Goal: Task Accomplishment & Management: Manage account settings

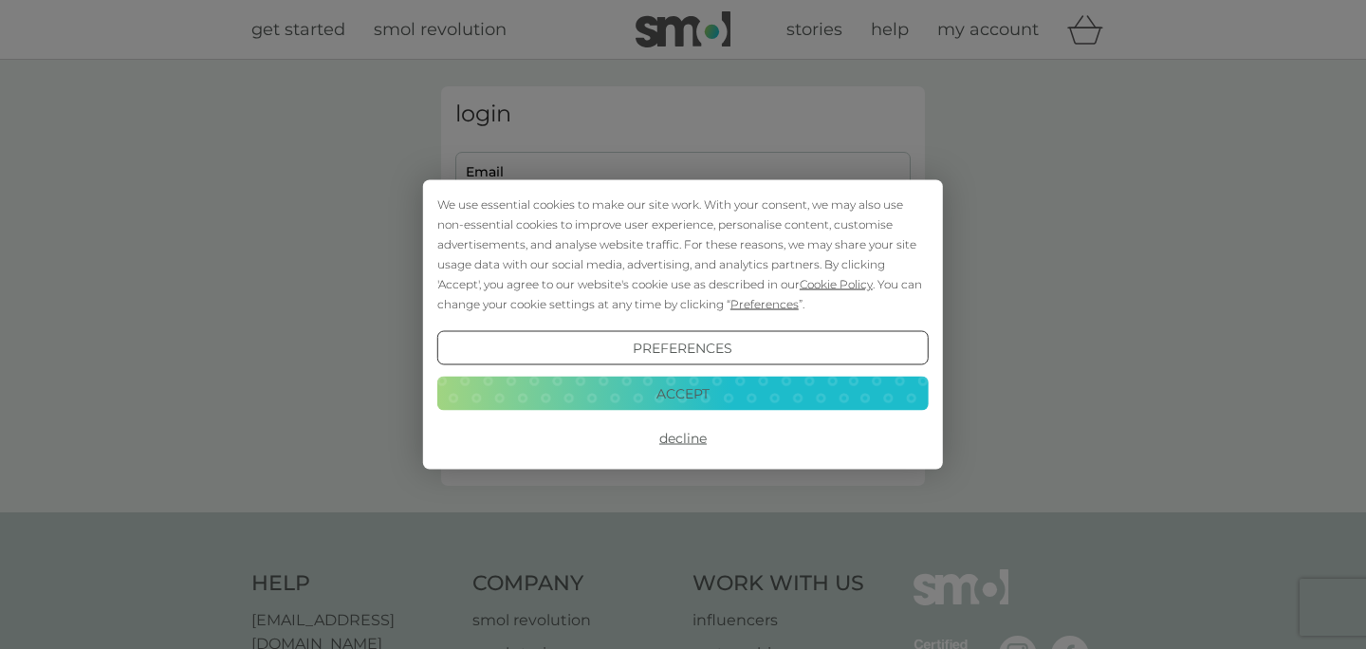
type input "jwillcox23@gmail.com"
click at [707, 394] on button "Accept" at bounding box center [682, 393] width 491 height 34
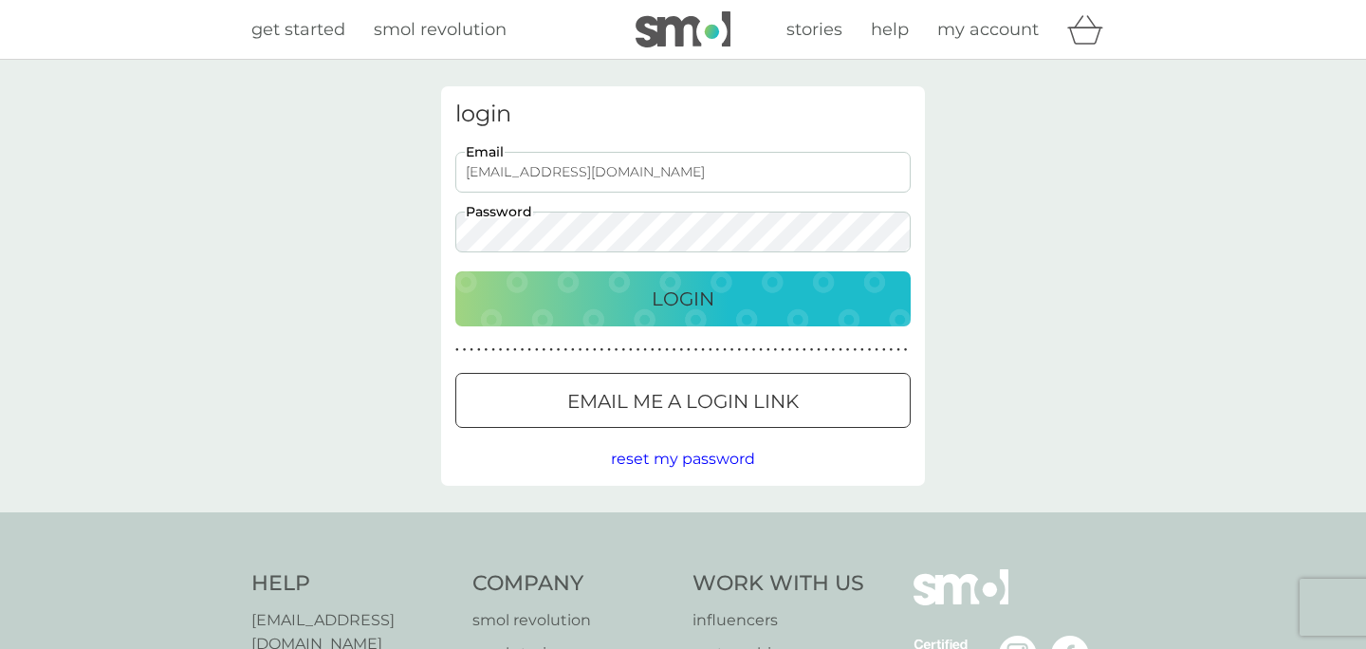
click at [690, 286] on p "Login" at bounding box center [683, 299] width 63 height 30
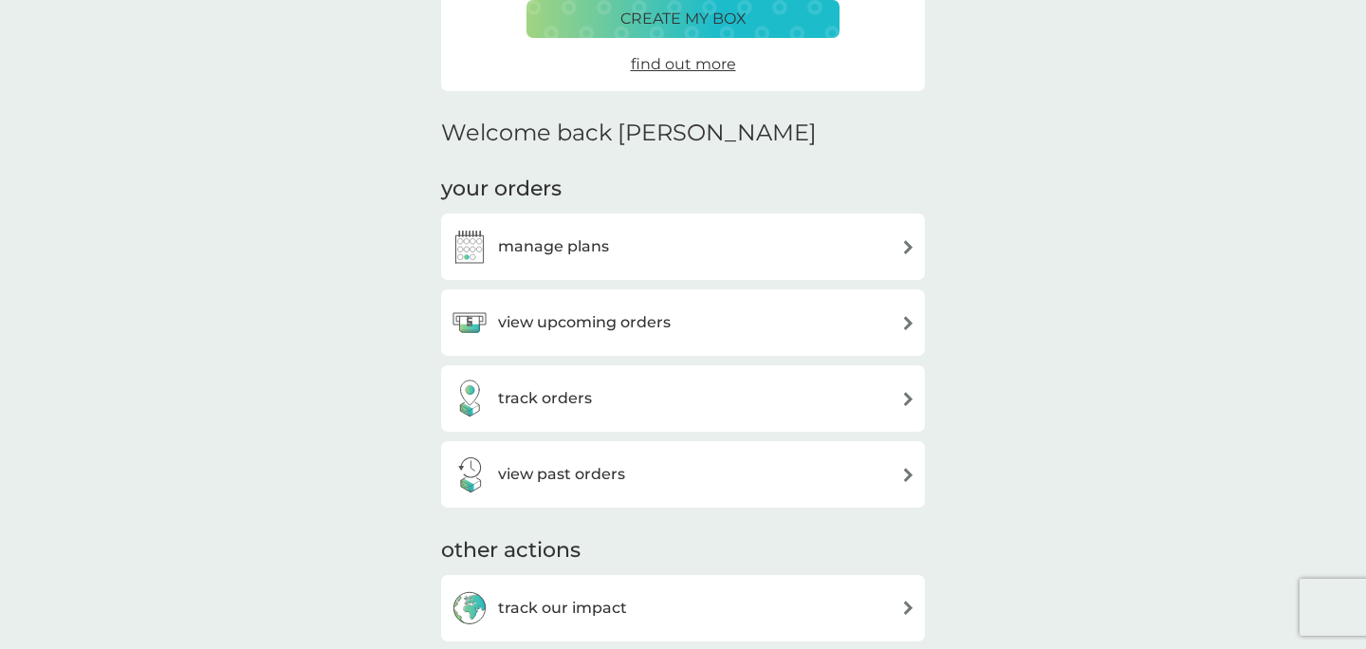
scroll to position [362, 0]
click at [633, 321] on h3 "view upcoming orders" at bounding box center [584, 320] width 173 height 25
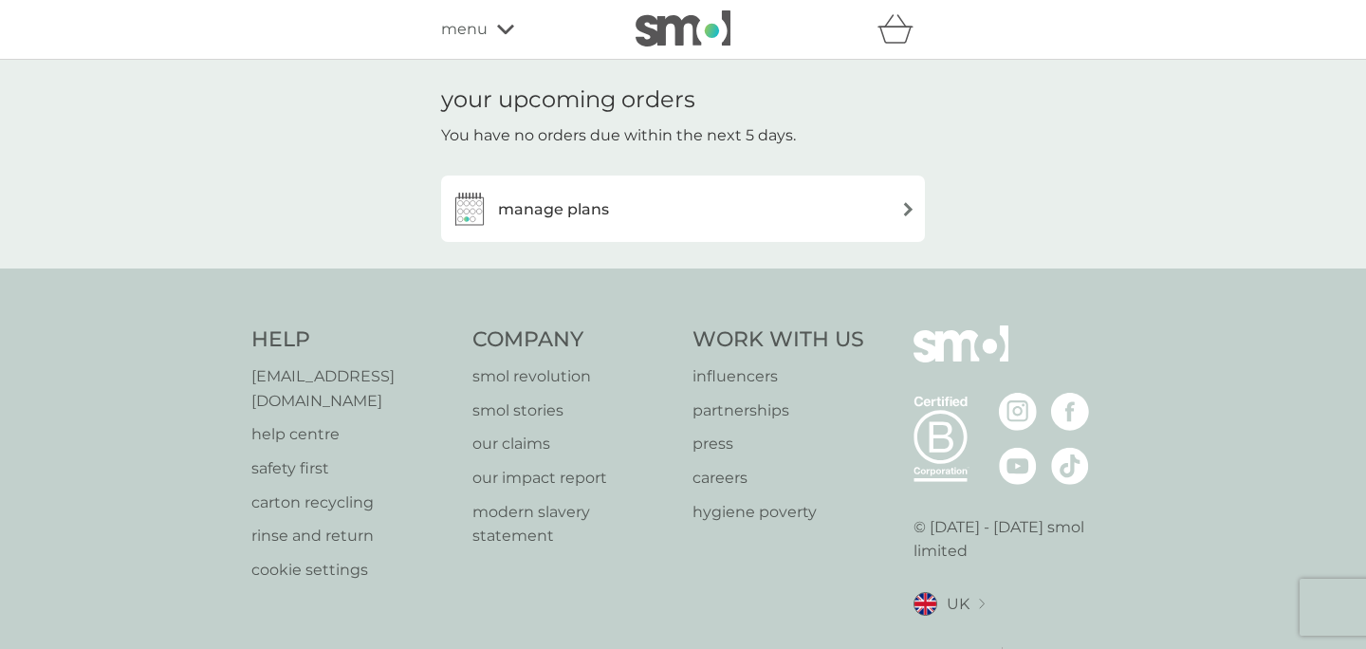
click at [594, 211] on h3 "manage plans" at bounding box center [553, 209] width 111 height 25
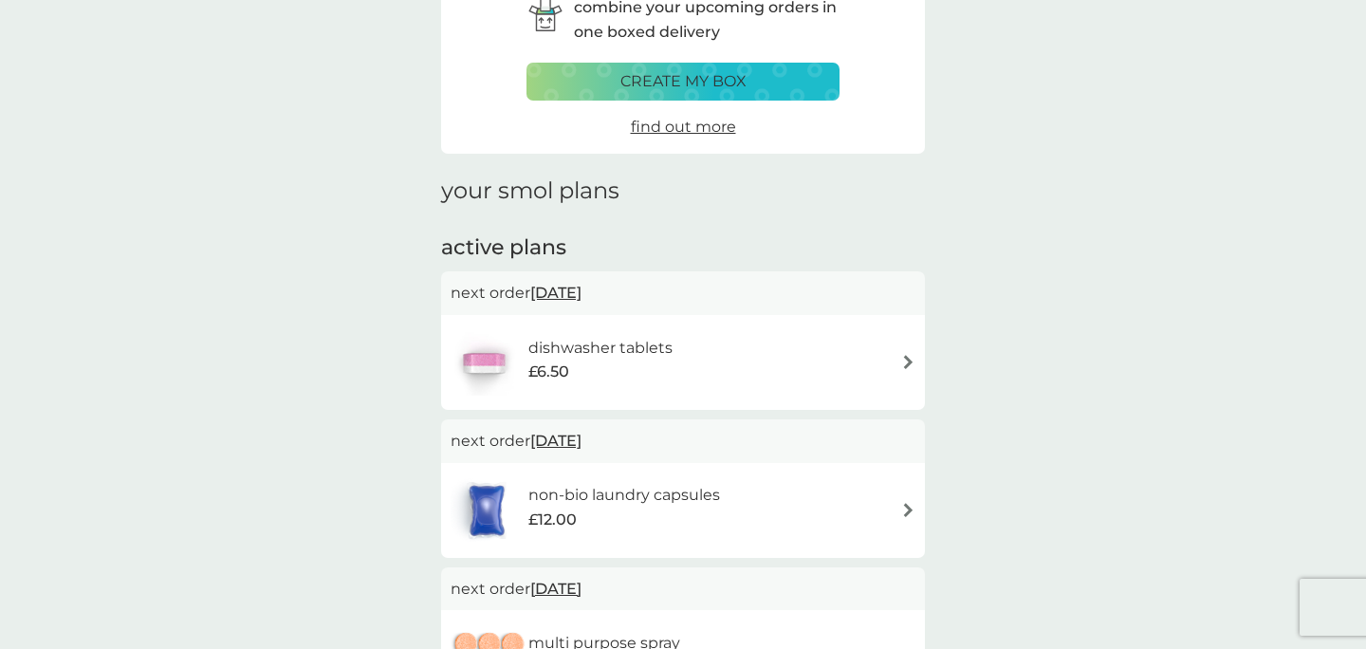
scroll to position [134, 0]
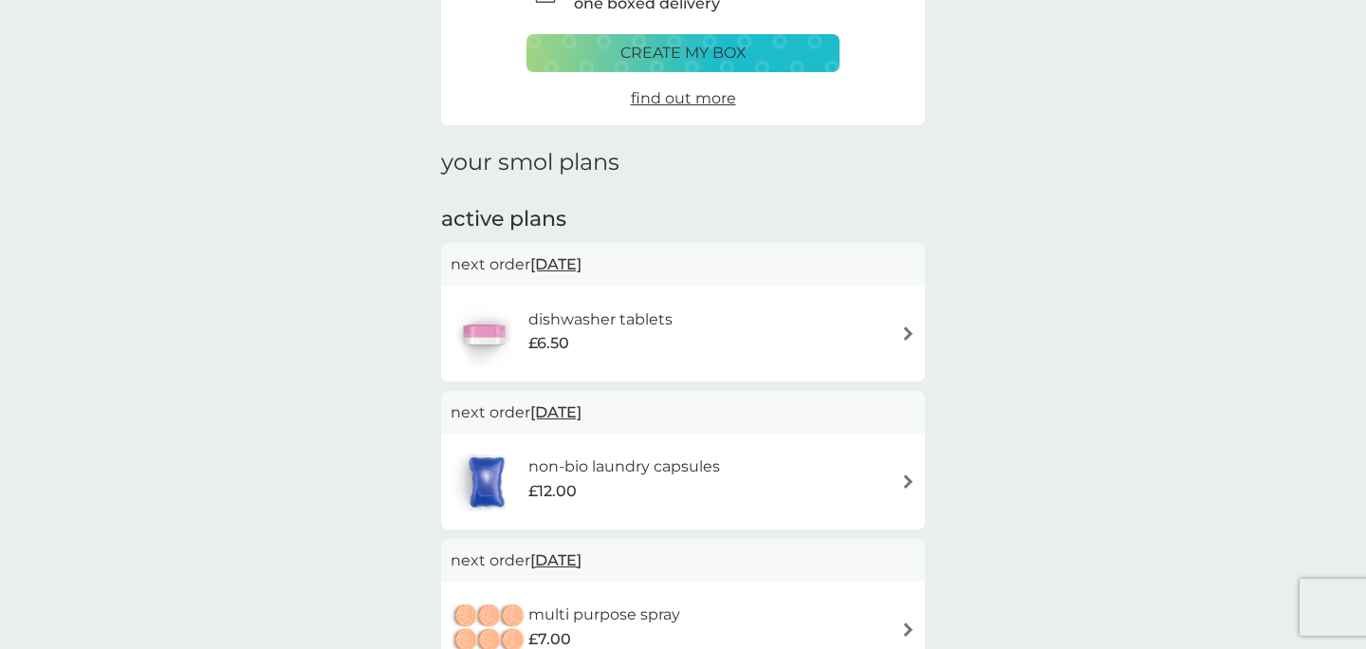
click at [706, 320] on div "dishwasher tablets £6.50" at bounding box center [683, 334] width 465 height 66
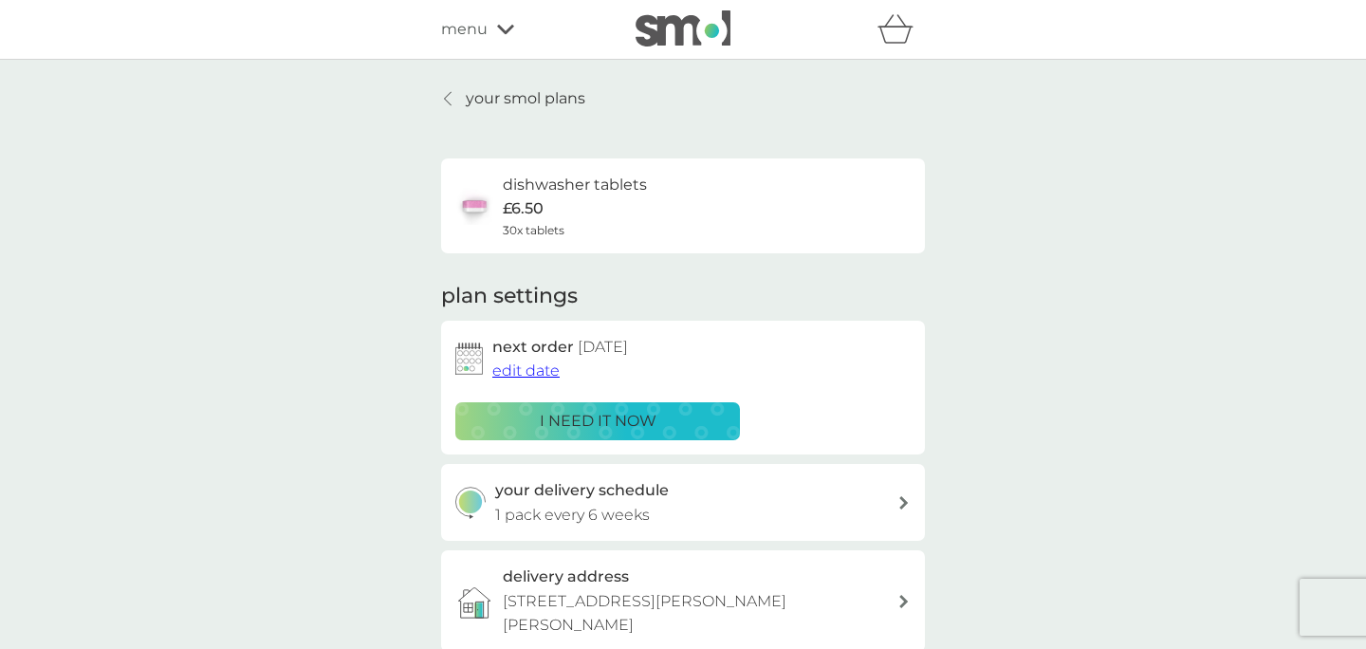
click at [565, 425] on p "i need it now" at bounding box center [598, 421] width 117 height 25
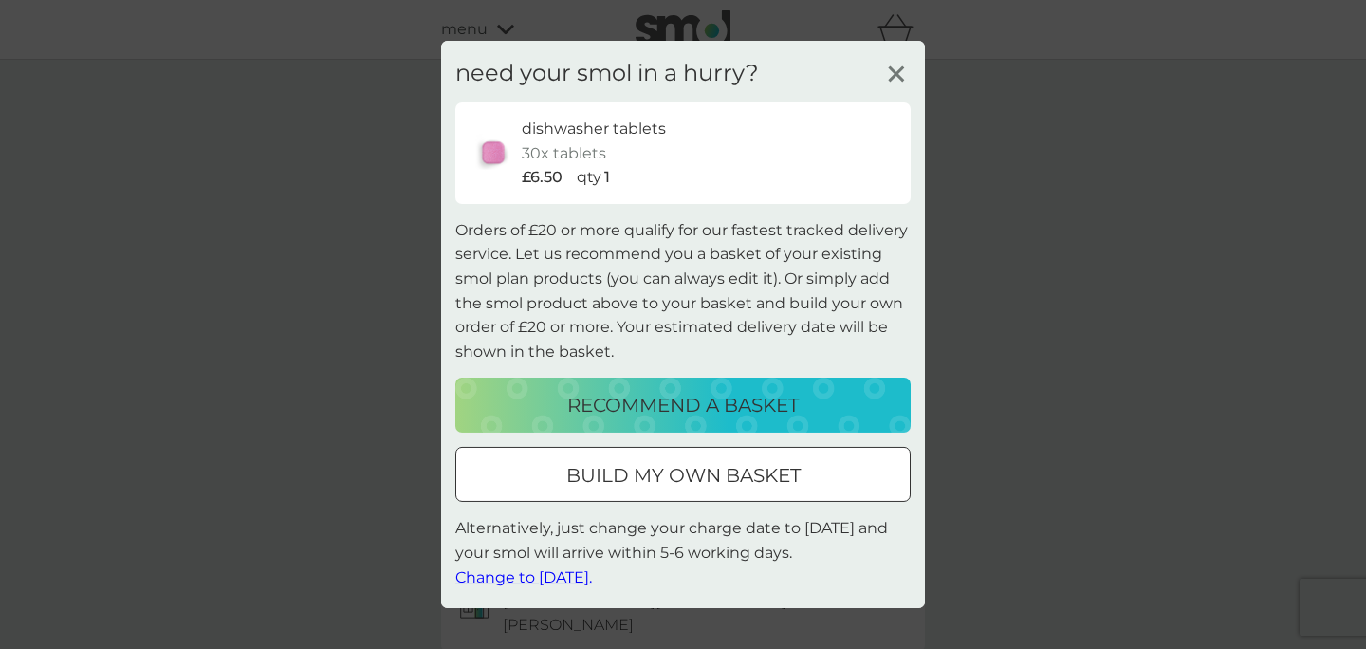
click at [547, 580] on span "Change to [DATE]." at bounding box center [523, 576] width 137 height 18
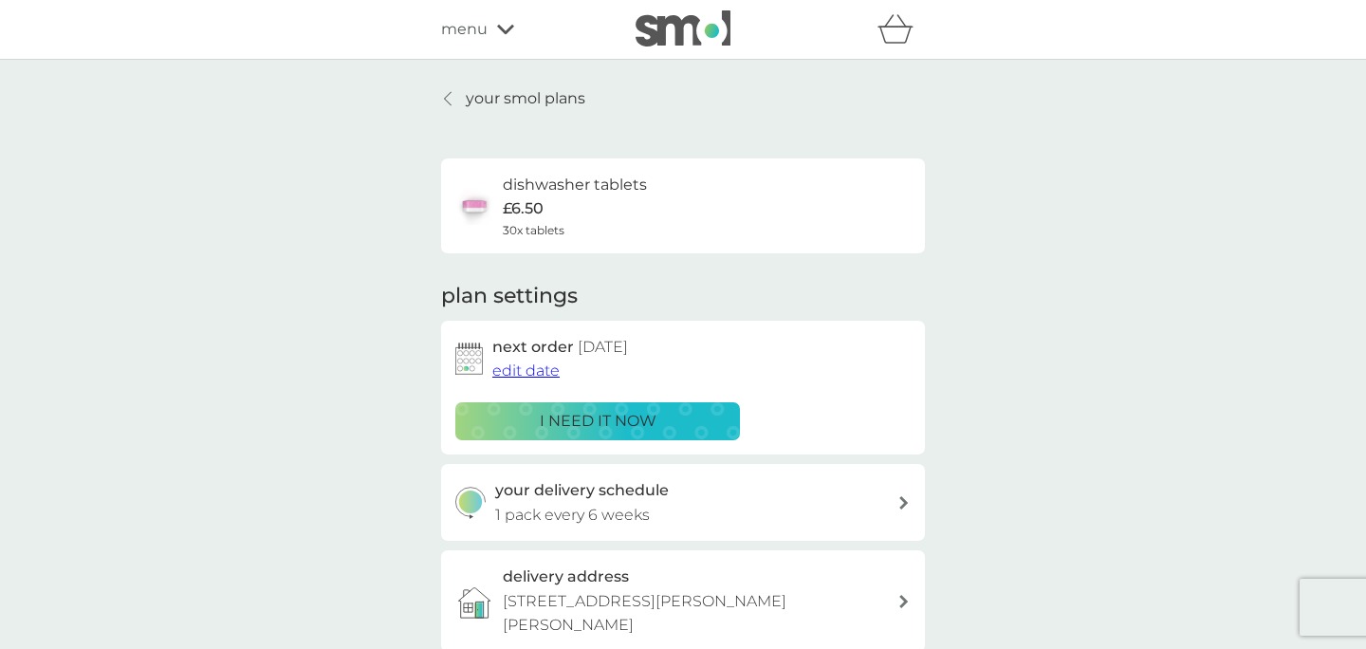
click at [678, 37] on img at bounding box center [683, 28] width 95 height 36
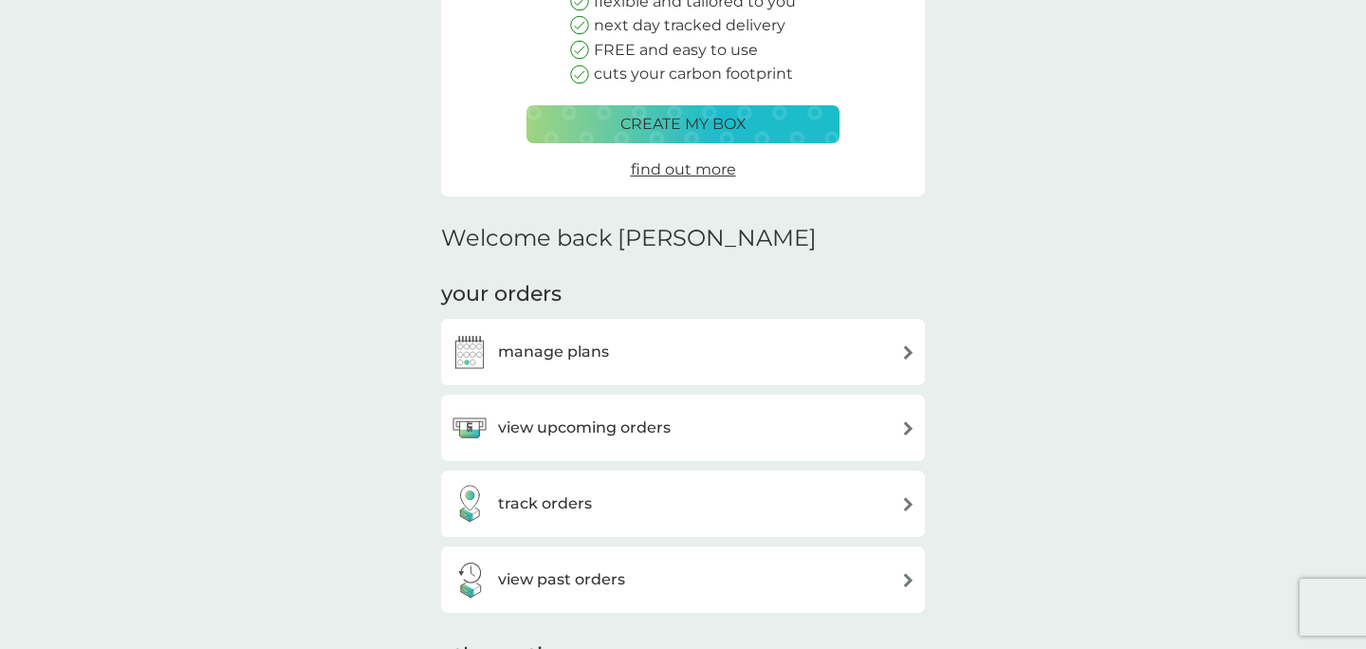
scroll to position [260, 0]
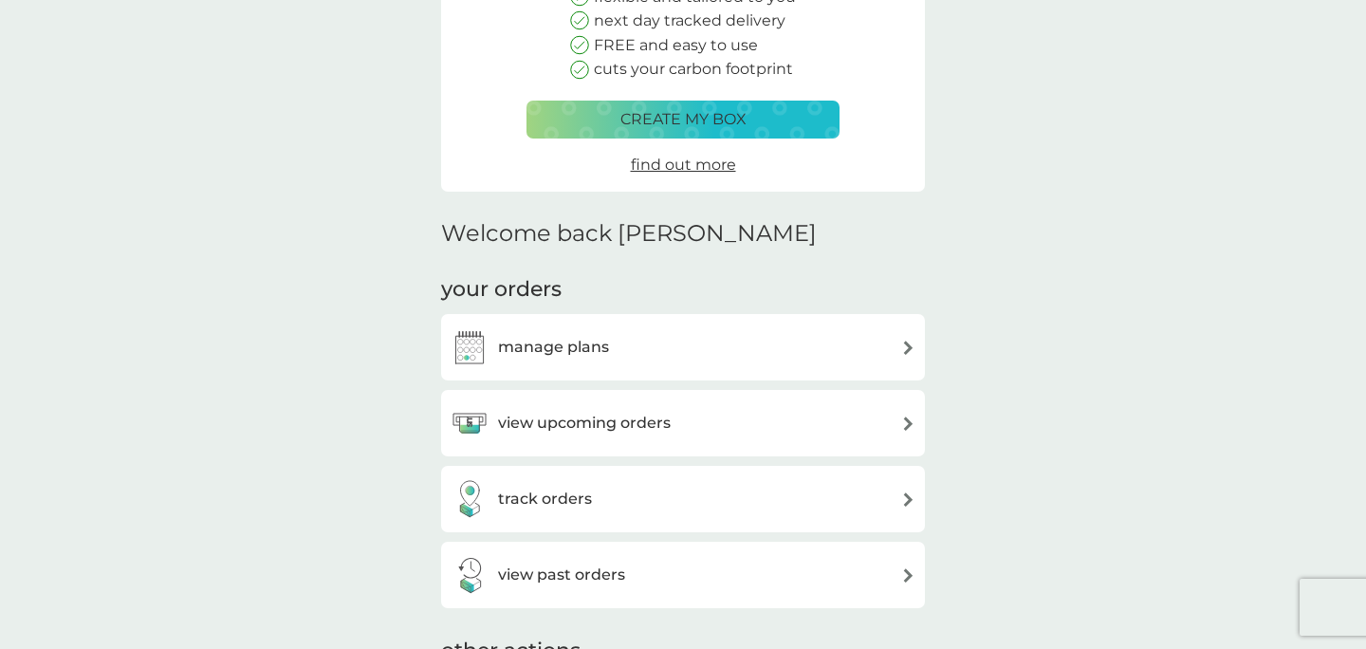
click at [628, 429] on h3 "view upcoming orders" at bounding box center [584, 423] width 173 height 25
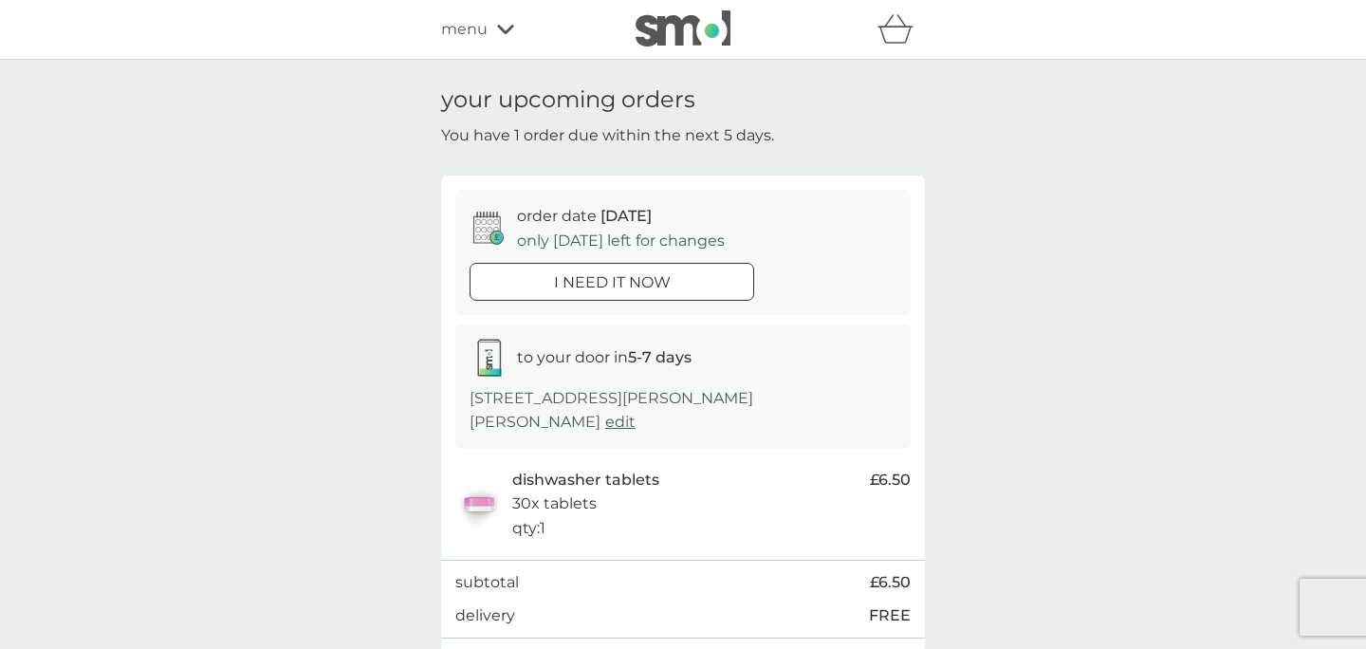
click at [491, 29] on div "menu" at bounding box center [521, 29] width 161 height 25
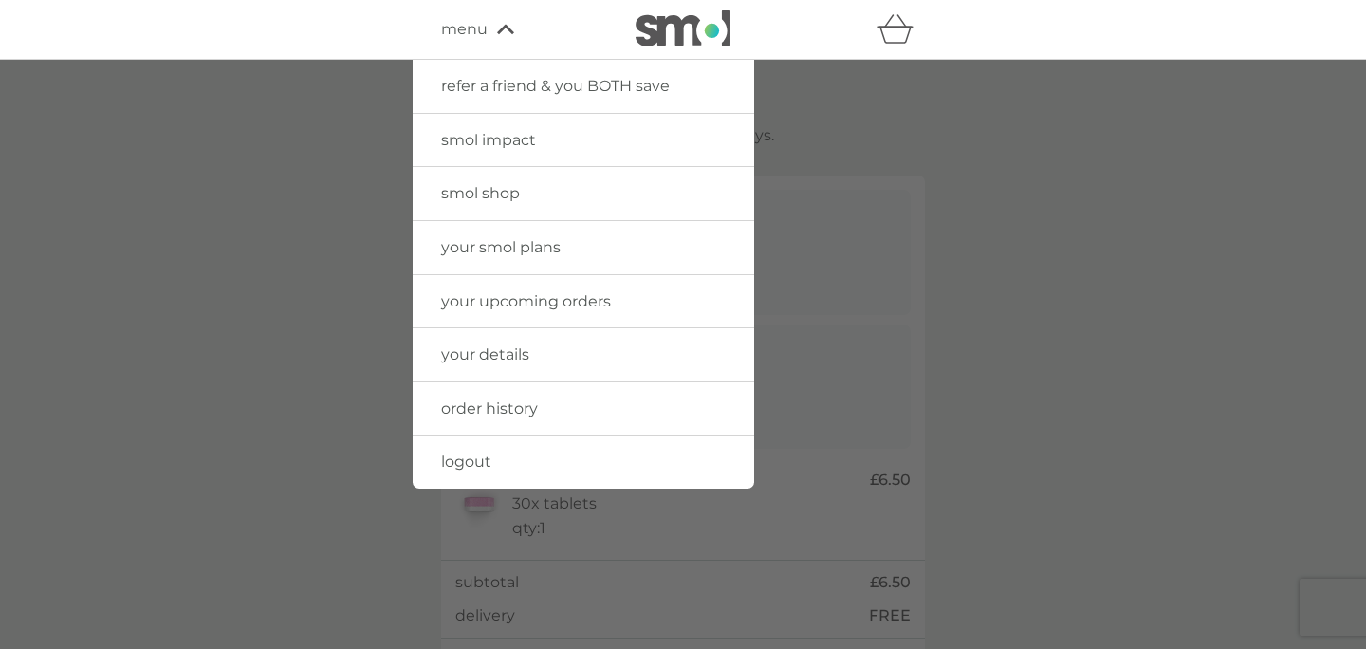
click at [936, 185] on div at bounding box center [683, 384] width 1366 height 649
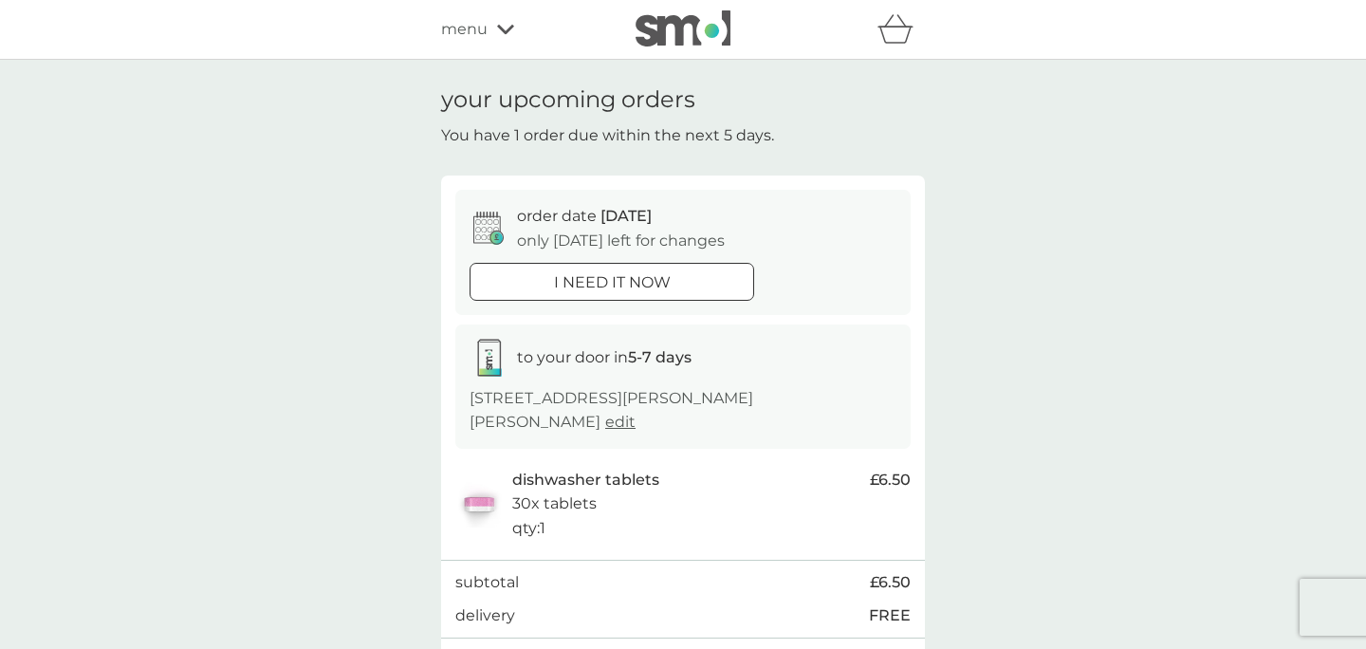
click at [675, 19] on img at bounding box center [683, 28] width 95 height 36
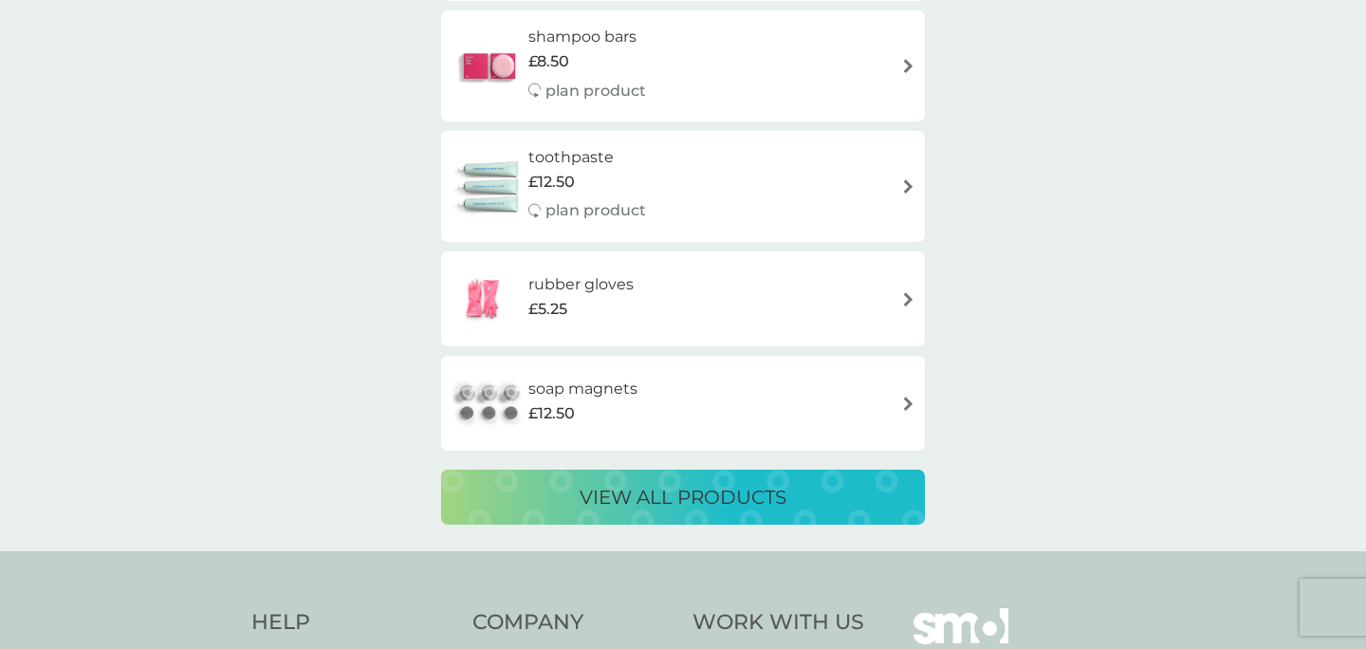
scroll to position [3348, 0]
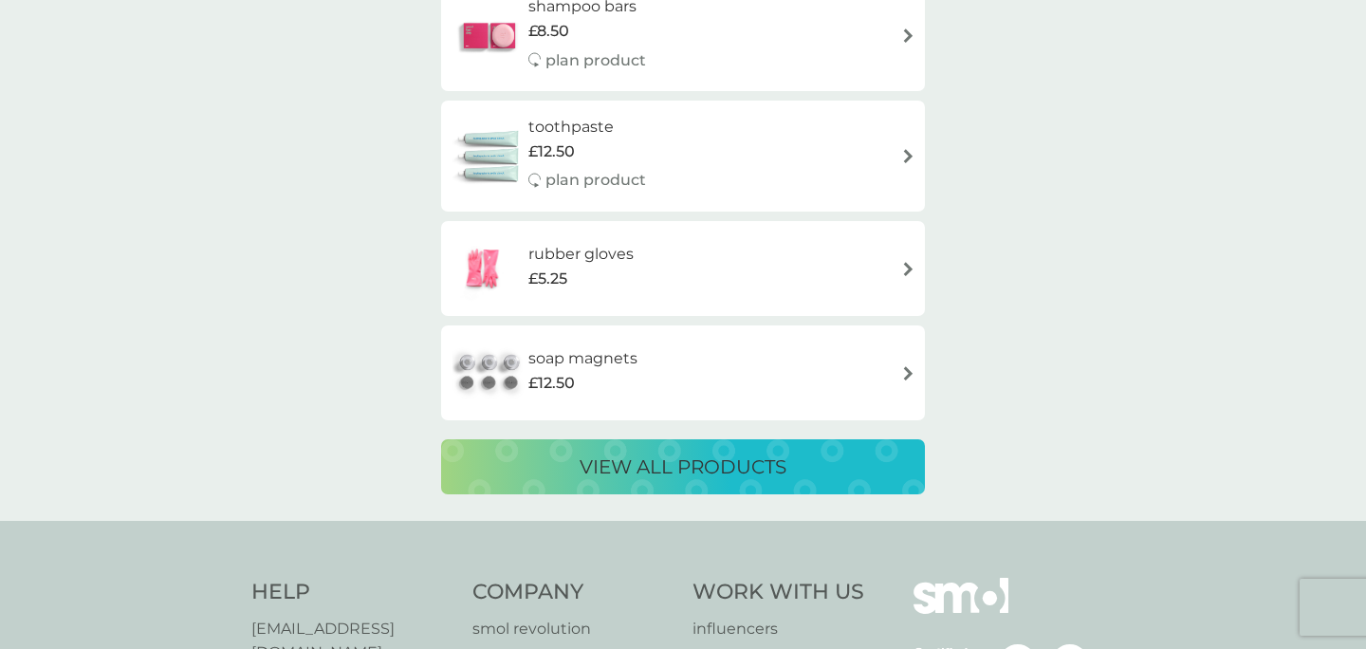
click at [587, 358] on h6 "soap magnets" at bounding box center [582, 358] width 109 height 25
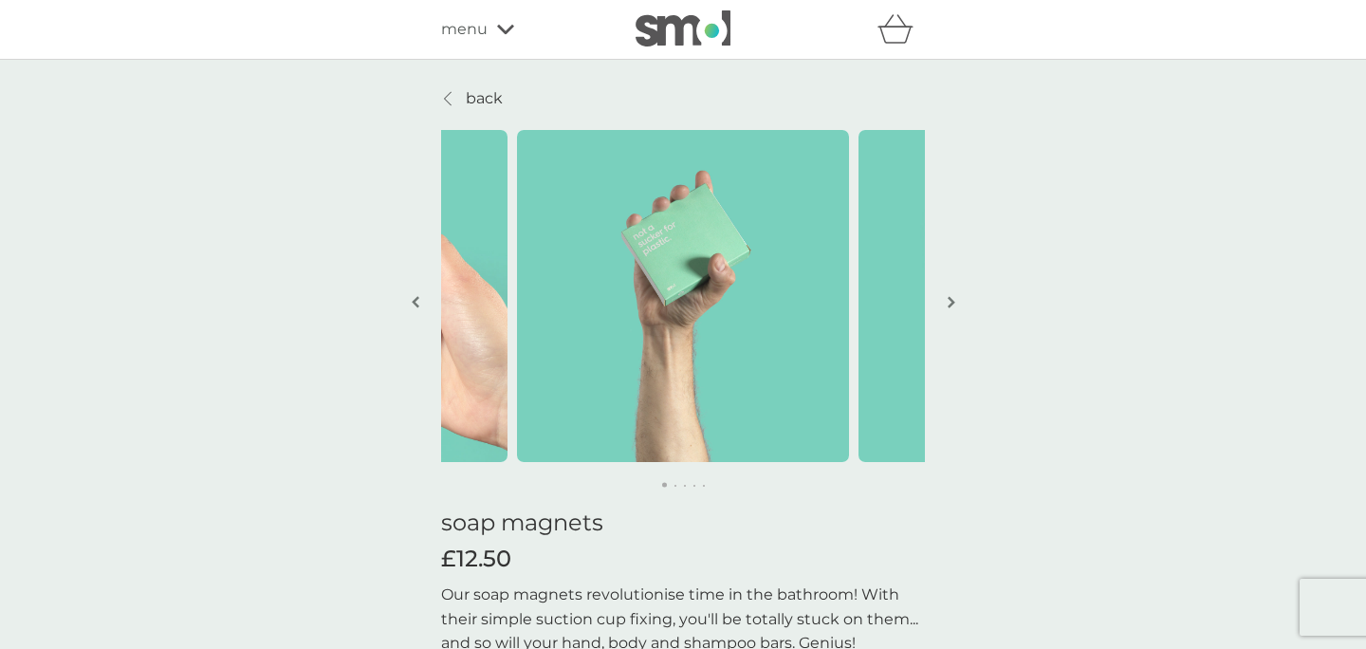
click at [948, 302] on img "button" at bounding box center [952, 302] width 8 height 14
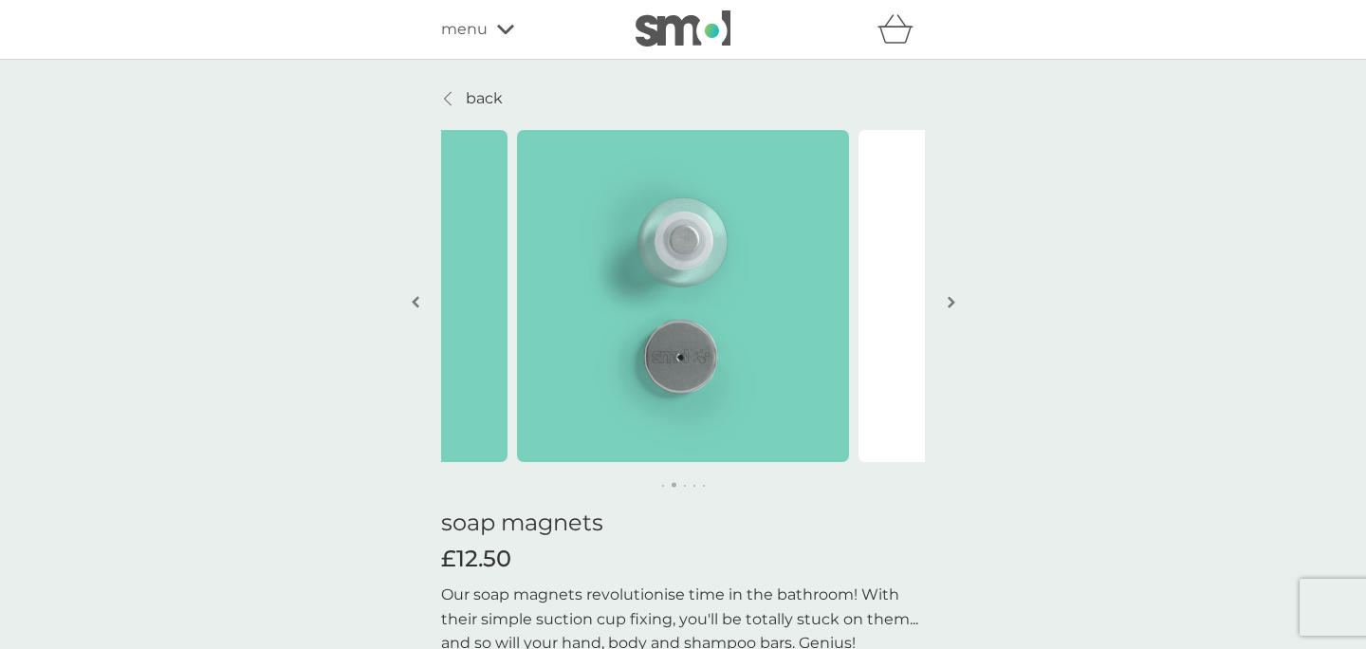
click at [948, 302] on img "button" at bounding box center [952, 302] width 8 height 14
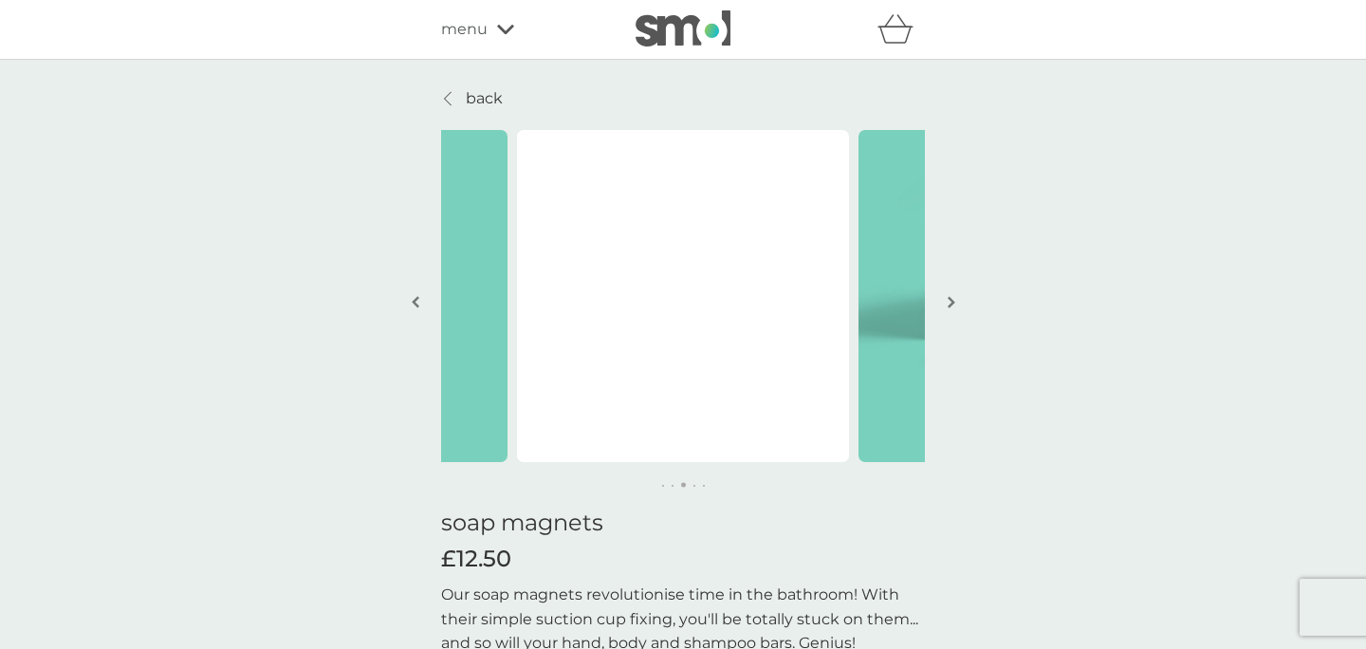
click at [948, 302] on img "button" at bounding box center [952, 302] width 8 height 14
